Goal: Task Accomplishment & Management: Manage account settings

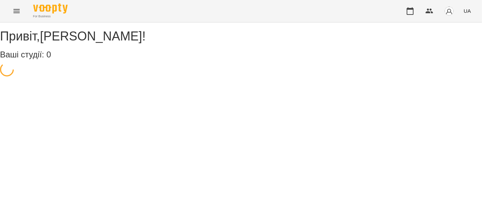
click at [12, 11] on icon "Menu" at bounding box center [16, 11] width 8 height 8
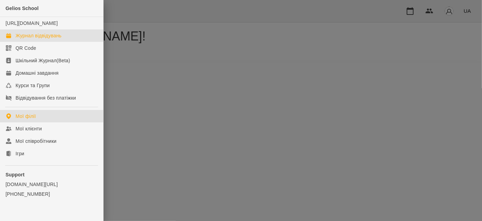
click at [26, 39] on div "Журнал відвідувань" at bounding box center [39, 35] width 46 height 7
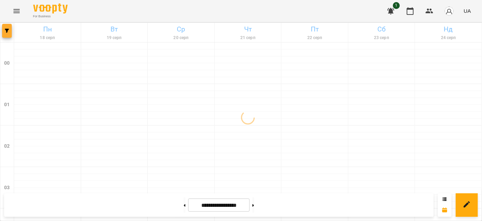
click at [8, 30] on icon "button" at bounding box center [7, 31] width 4 height 4
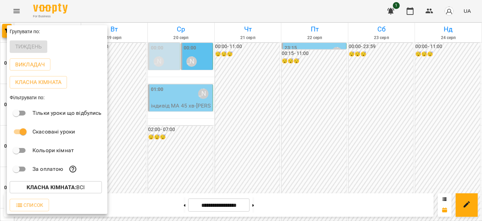
click at [27, 69] on p "Викладач" at bounding box center [30, 64] width 30 height 8
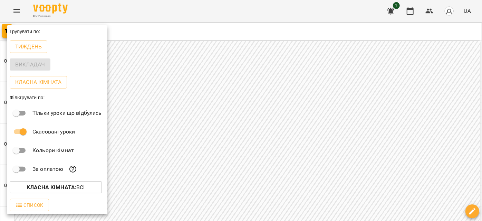
click at [85, 15] on div at bounding box center [241, 110] width 482 height 221
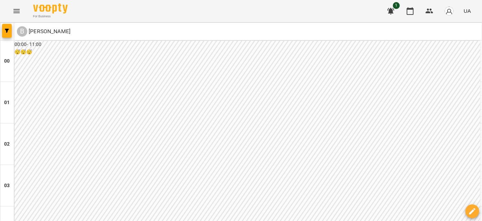
scroll to position [565, 0]
type input "**********"
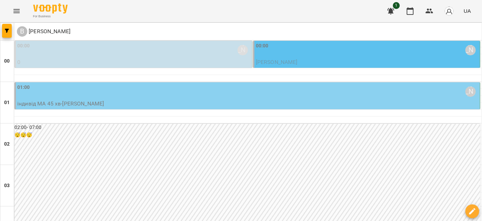
scroll to position [816, 0]
click at [8, 32] on icon "button" at bounding box center [7, 31] width 4 height 4
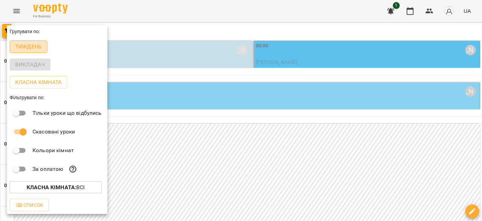
click at [14, 46] on button "Тиждень" at bounding box center [29, 46] width 38 height 12
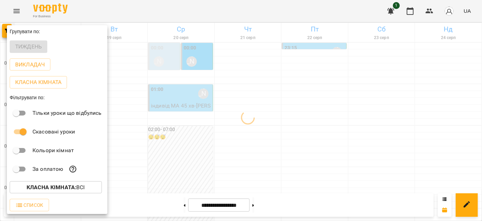
click at [212, 15] on div at bounding box center [241, 110] width 482 height 221
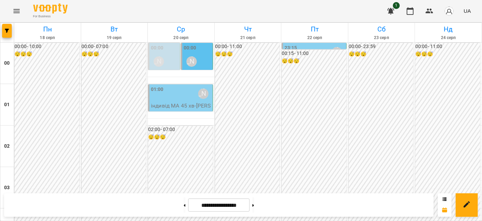
scroll to position [753, 0]
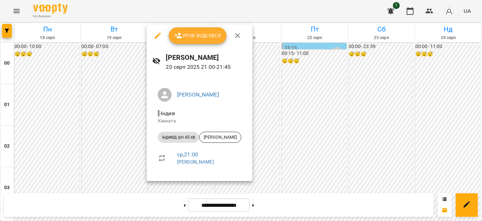
click at [160, 35] on icon "button" at bounding box center [158, 35] width 8 height 8
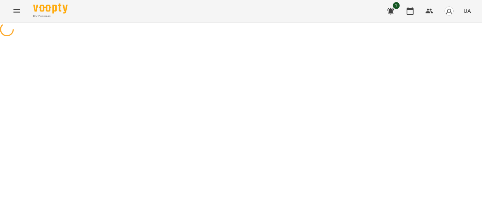
select select "**********"
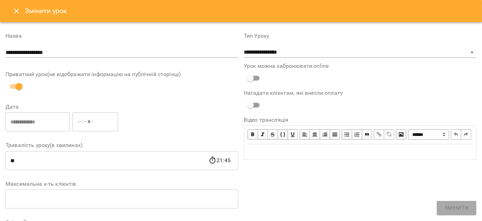
click at [13, 10] on icon "Close" at bounding box center [16, 11] width 8 height 8
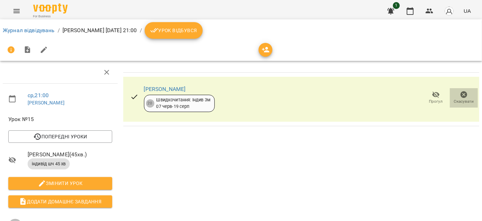
click at [461, 94] on icon "button" at bounding box center [464, 94] width 7 height 7
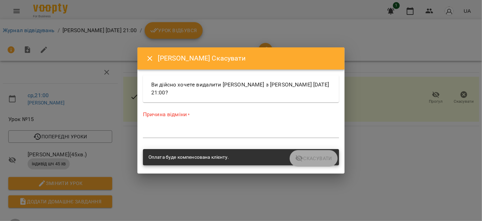
click at [215, 131] on textarea at bounding box center [241, 132] width 196 height 7
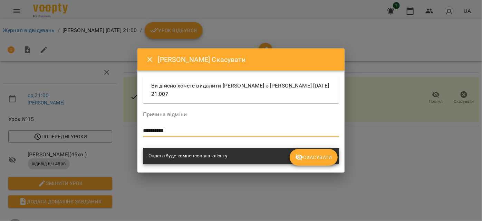
type textarea "**********"
click at [323, 159] on span "Скасувати" at bounding box center [313, 157] width 37 height 8
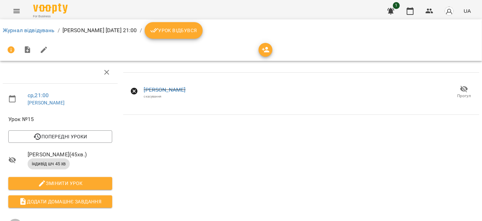
click at [20, 6] on button "Menu" at bounding box center [16, 11] width 17 height 17
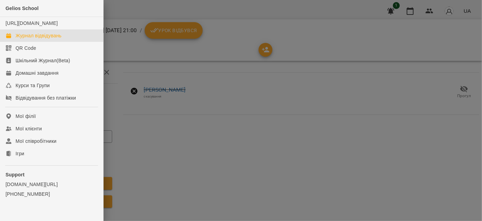
click at [30, 39] on div "Журнал відвідувань" at bounding box center [39, 35] width 46 height 7
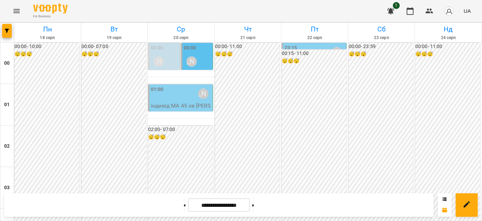
scroll to position [408, 0]
